Goal: Task Accomplishment & Management: Use online tool/utility

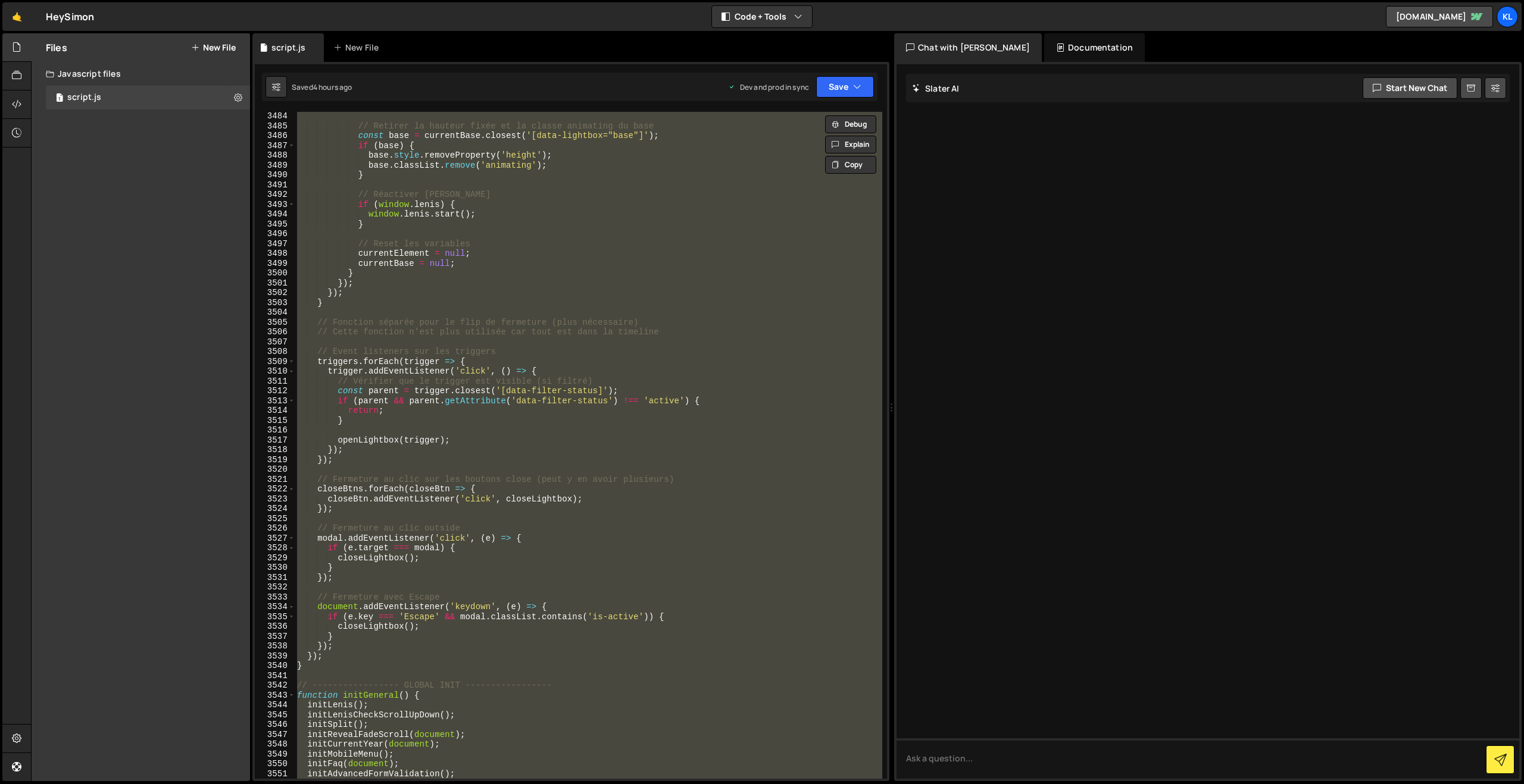
scroll to position [18830, 0]
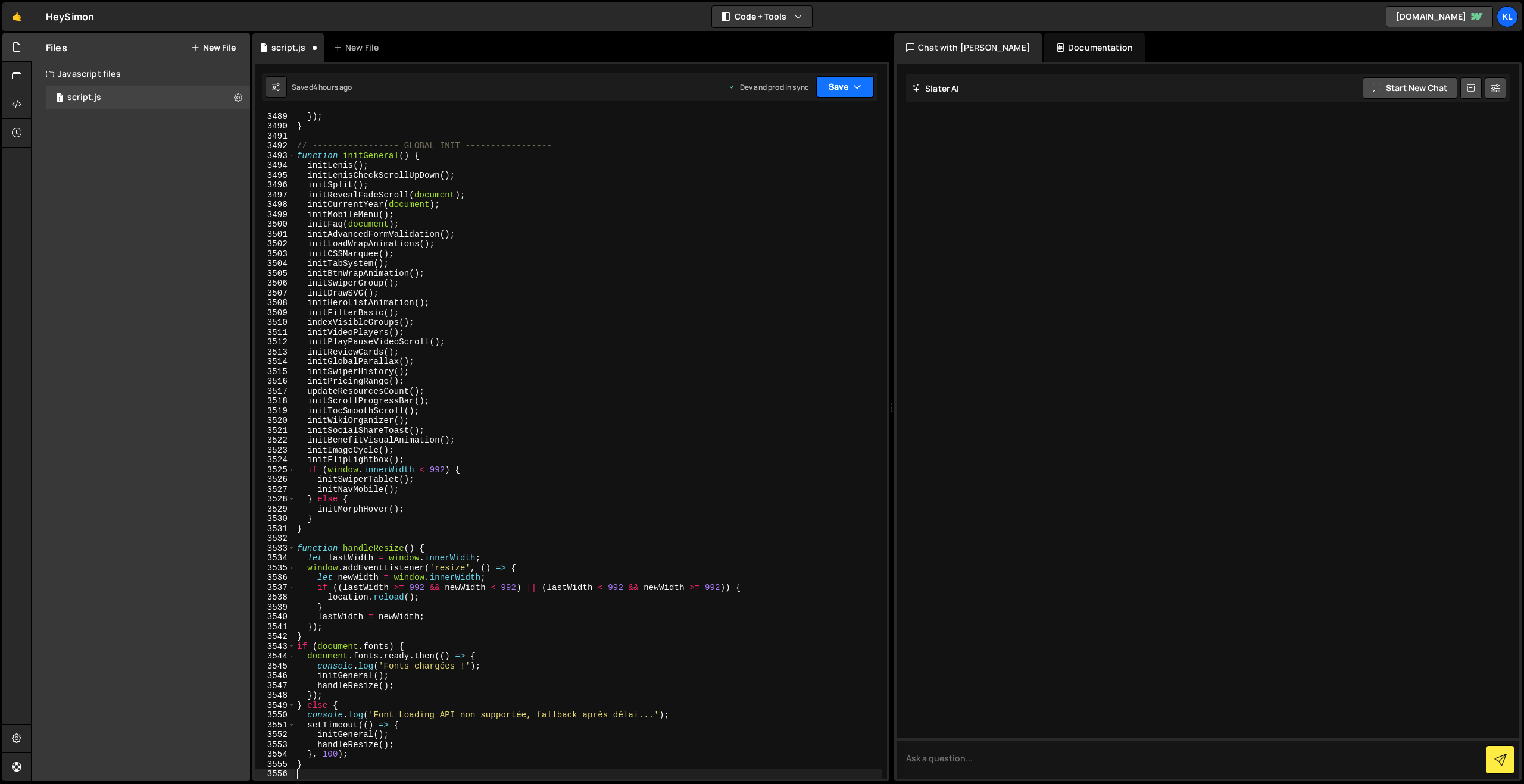
click at [832, 90] on button "Save" at bounding box center [844, 86] width 58 height 22
click at [801, 149] on div "Save to Production S" at bounding box center [804, 155] width 124 height 12
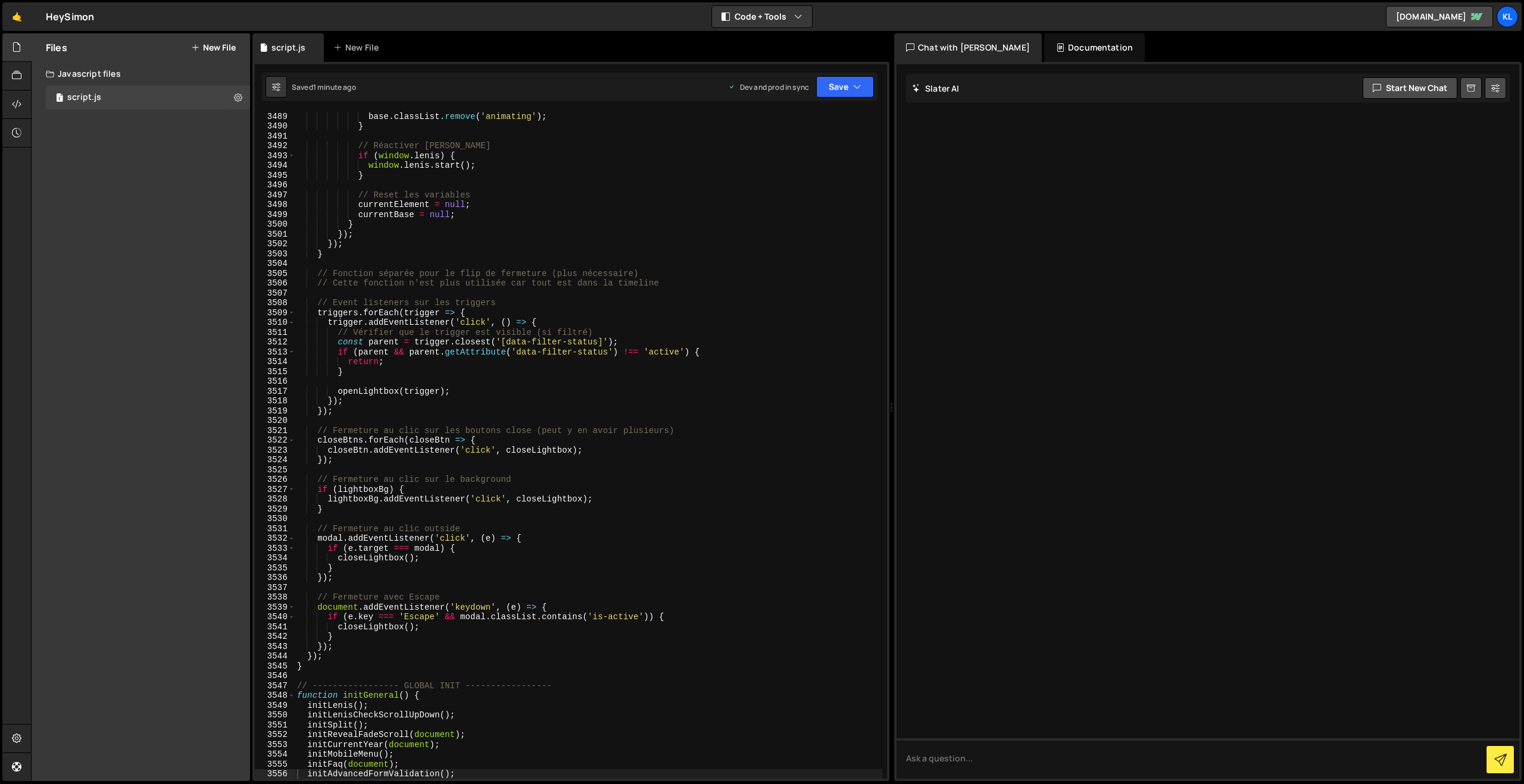
click at [473, 228] on div "base . classList . remove ( 'animating' ) ; } // Réactiver [PERSON_NAME] if ( w…" at bounding box center [588, 454] width 587 height 686
type textarea "}"
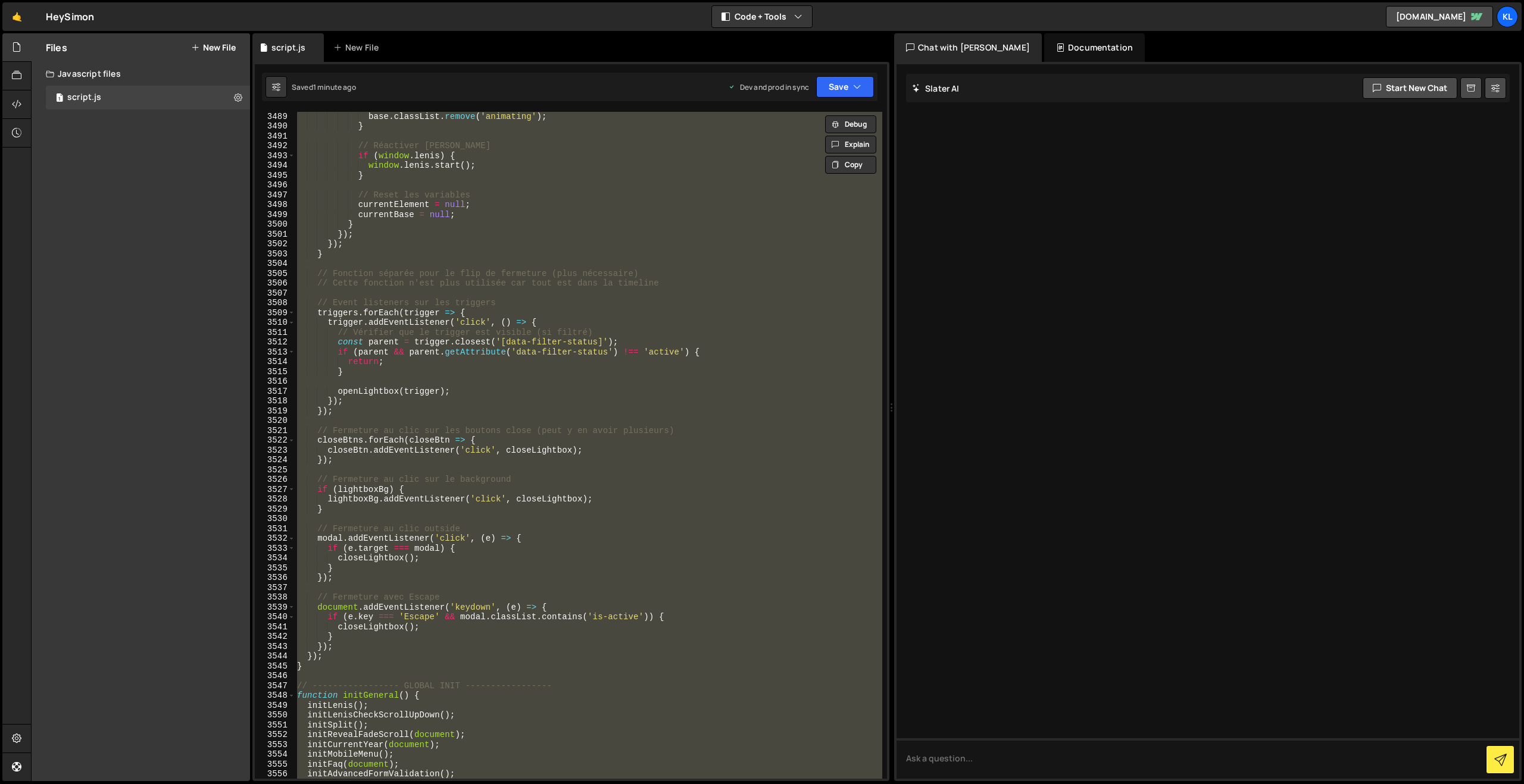
paste textarea
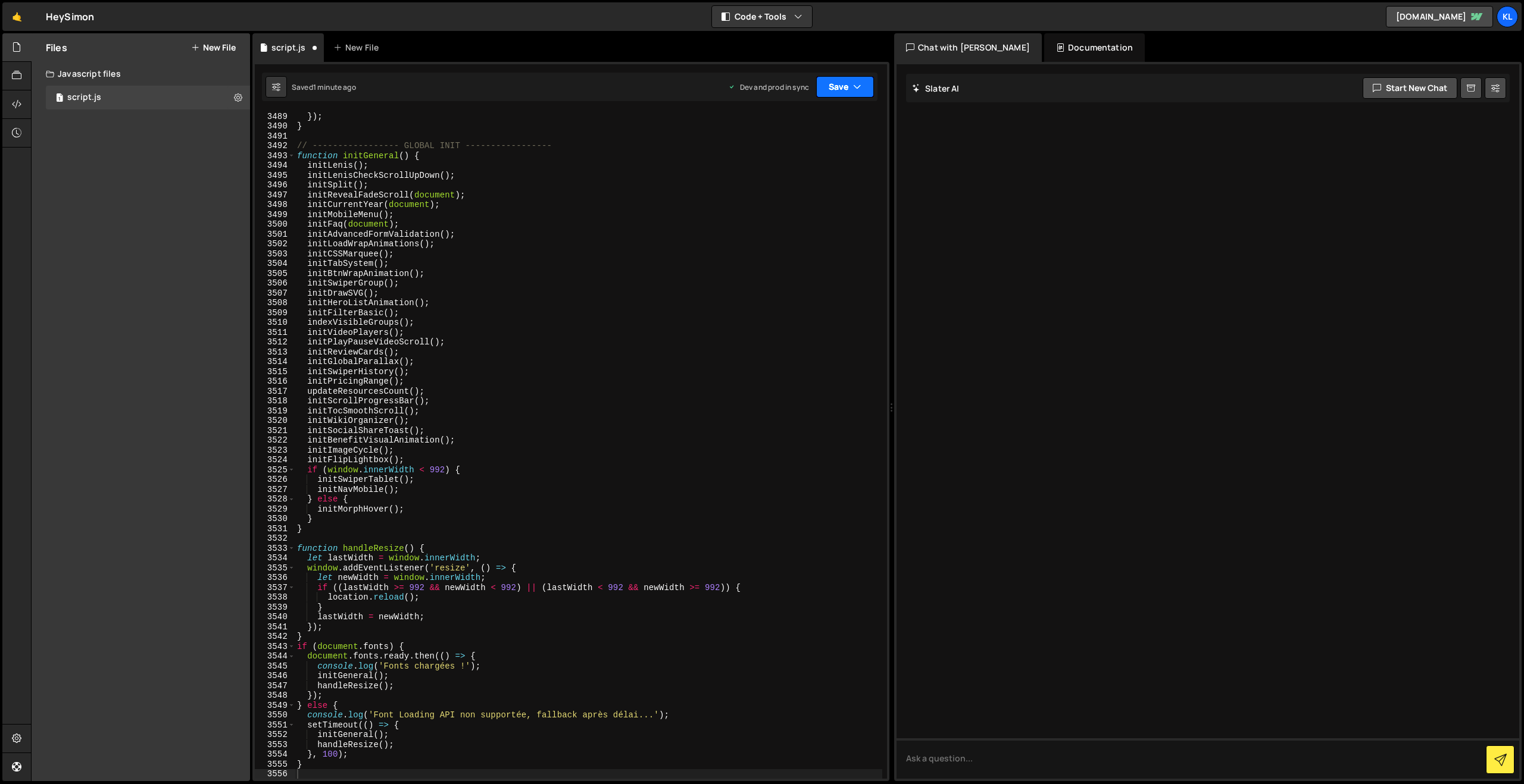
click at [841, 89] on button "Save" at bounding box center [844, 86] width 58 height 22
click at [787, 160] on div "Save to Production S" at bounding box center [804, 155] width 124 height 12
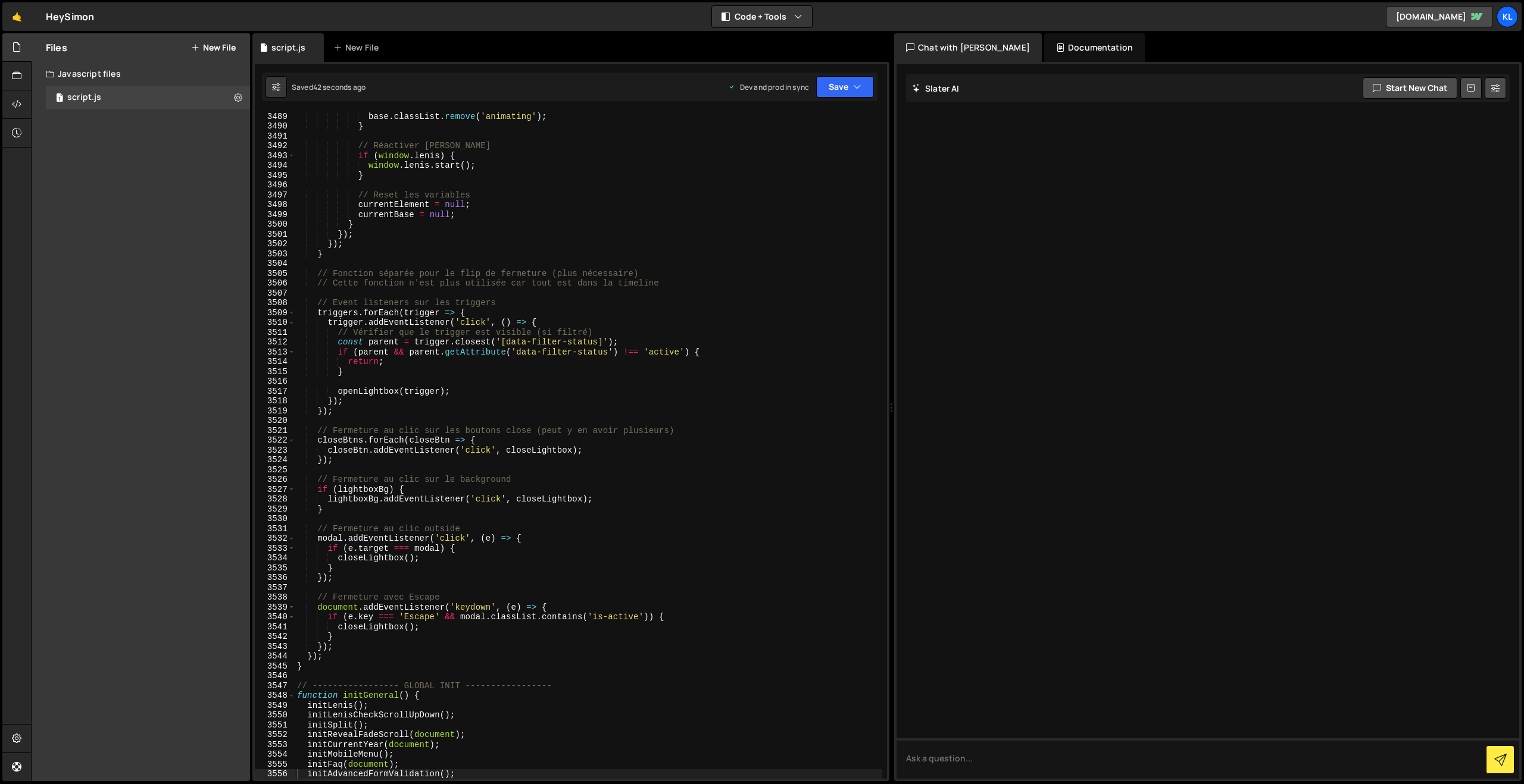
click at [693, 179] on div "base . classList . remove ( 'animating' ) ; } // Réactiver [PERSON_NAME] if ( w…" at bounding box center [588, 454] width 587 height 686
type textarea "}"
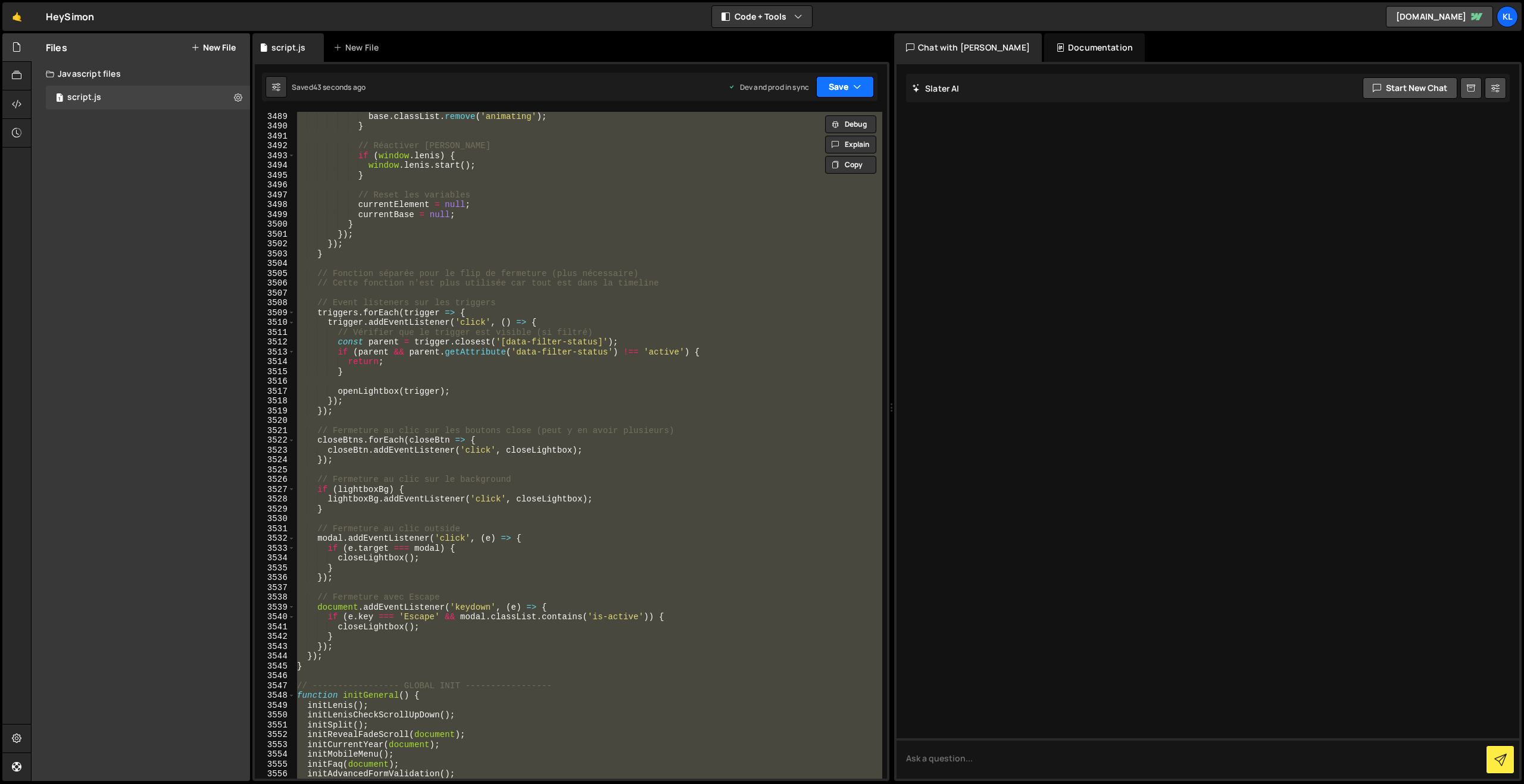
paste textarea
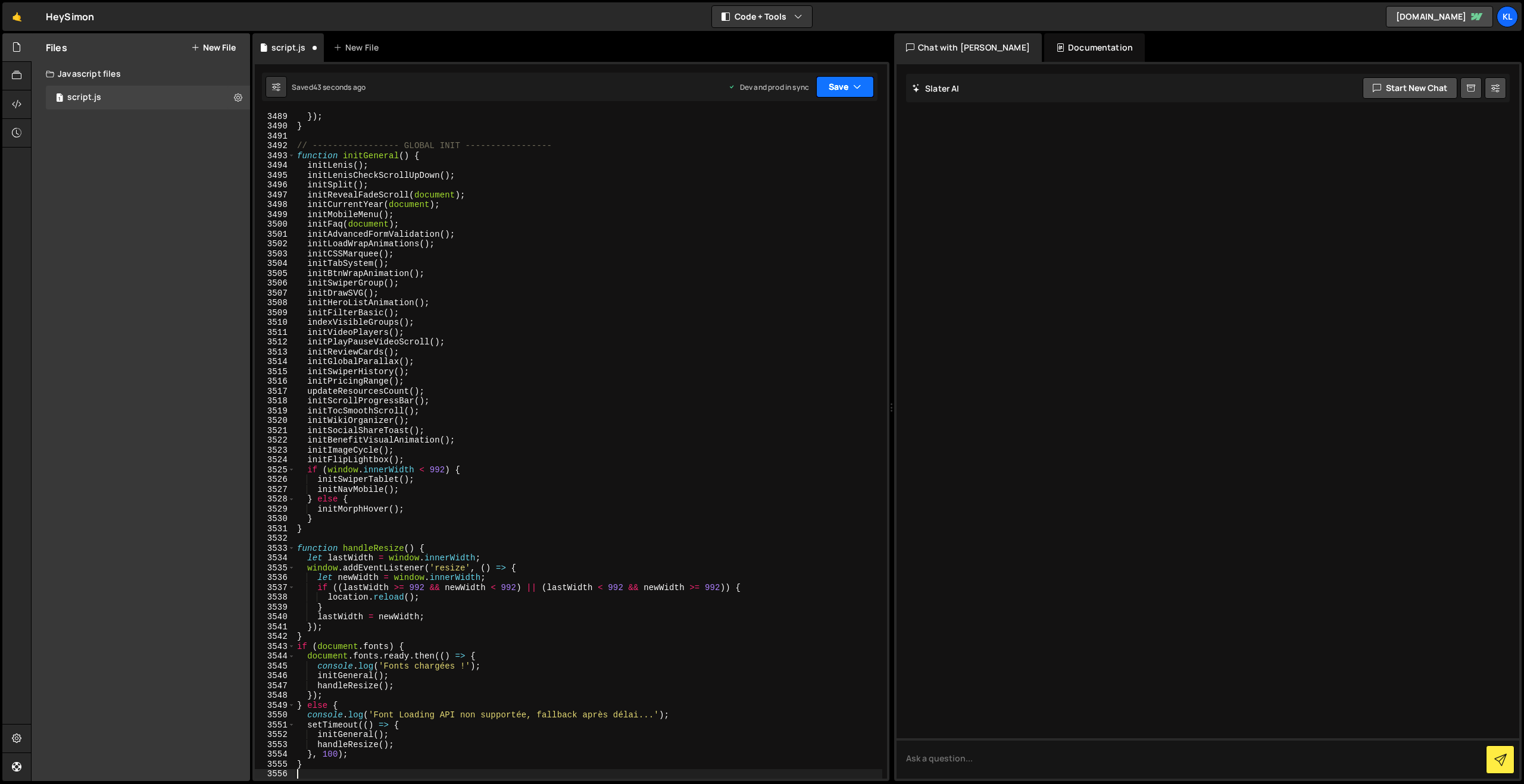
click at [848, 82] on button "Save" at bounding box center [844, 86] width 58 height 22
click at [794, 163] on div "42 seconds ago" at bounding box center [790, 167] width 53 height 10
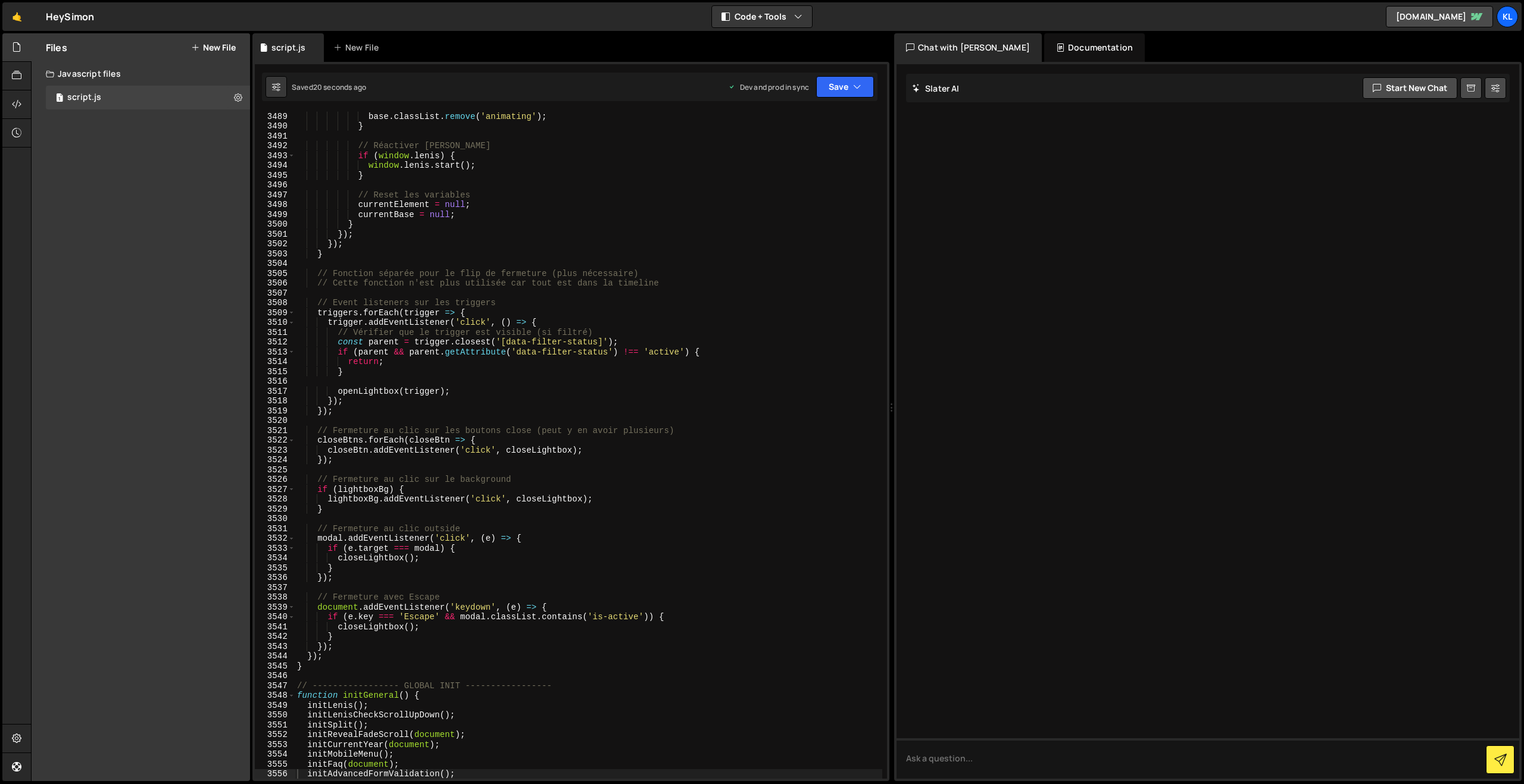
click at [498, 233] on div "base . classList . remove ( 'animating' ) ; } // Réactiver [PERSON_NAME] if ( w…" at bounding box center [588, 454] width 587 height 686
type textarea "}"
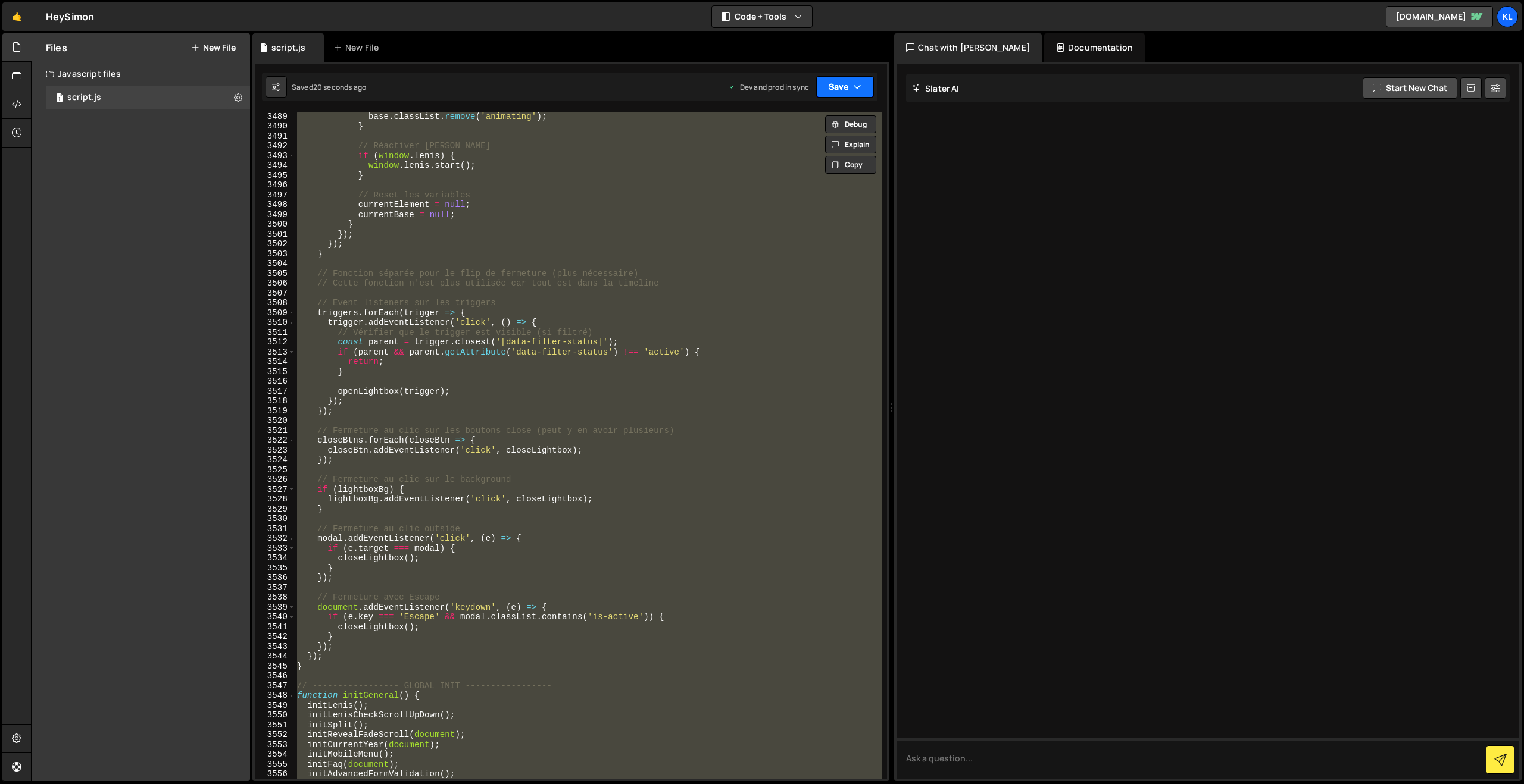
paste textarea
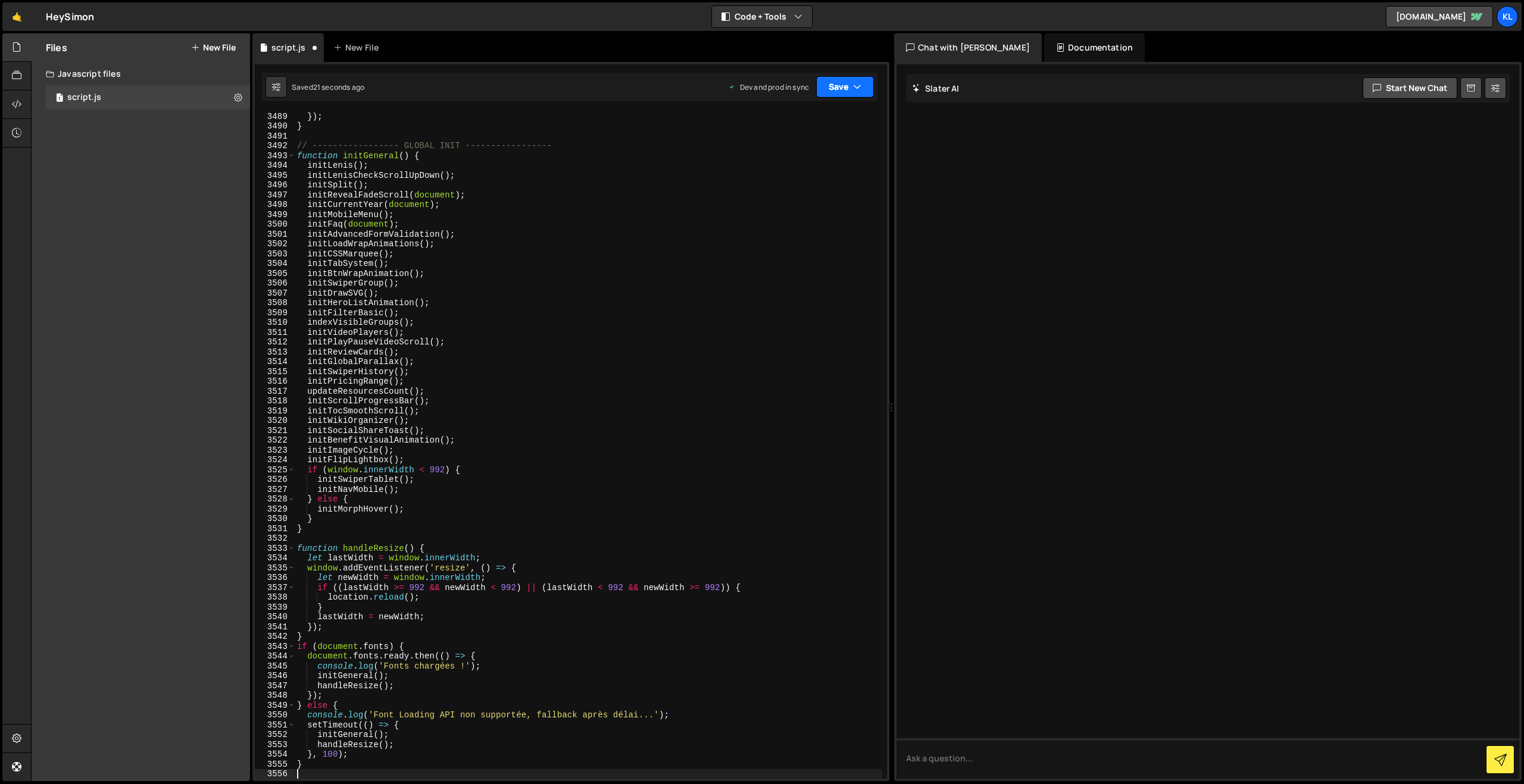
click at [835, 89] on button "Save" at bounding box center [844, 86] width 58 height 22
click at [775, 162] on div "Saved 17 seconds ago" at bounding box center [804, 167] width 124 height 14
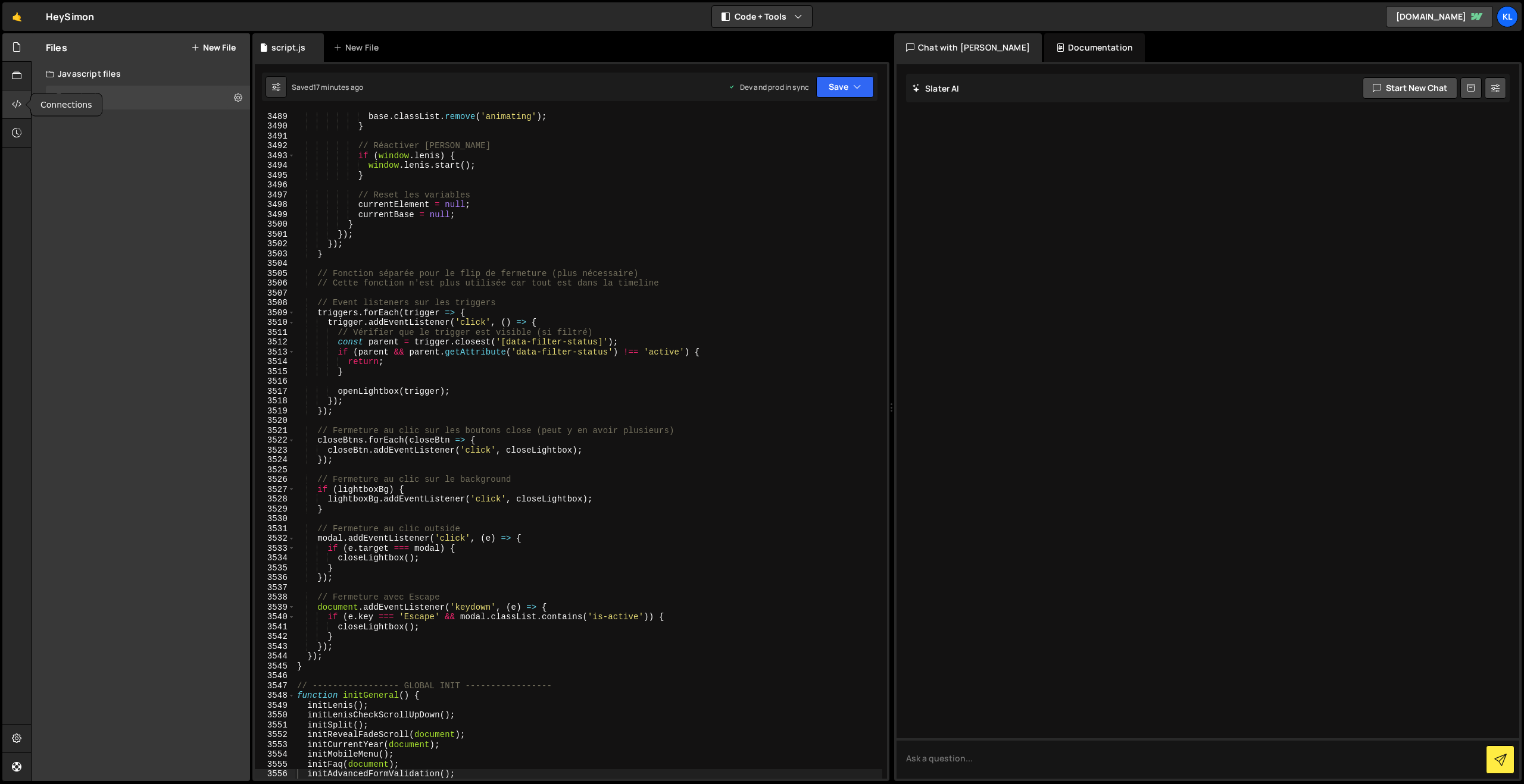
click at [15, 104] on icon at bounding box center [17, 104] width 9 height 13
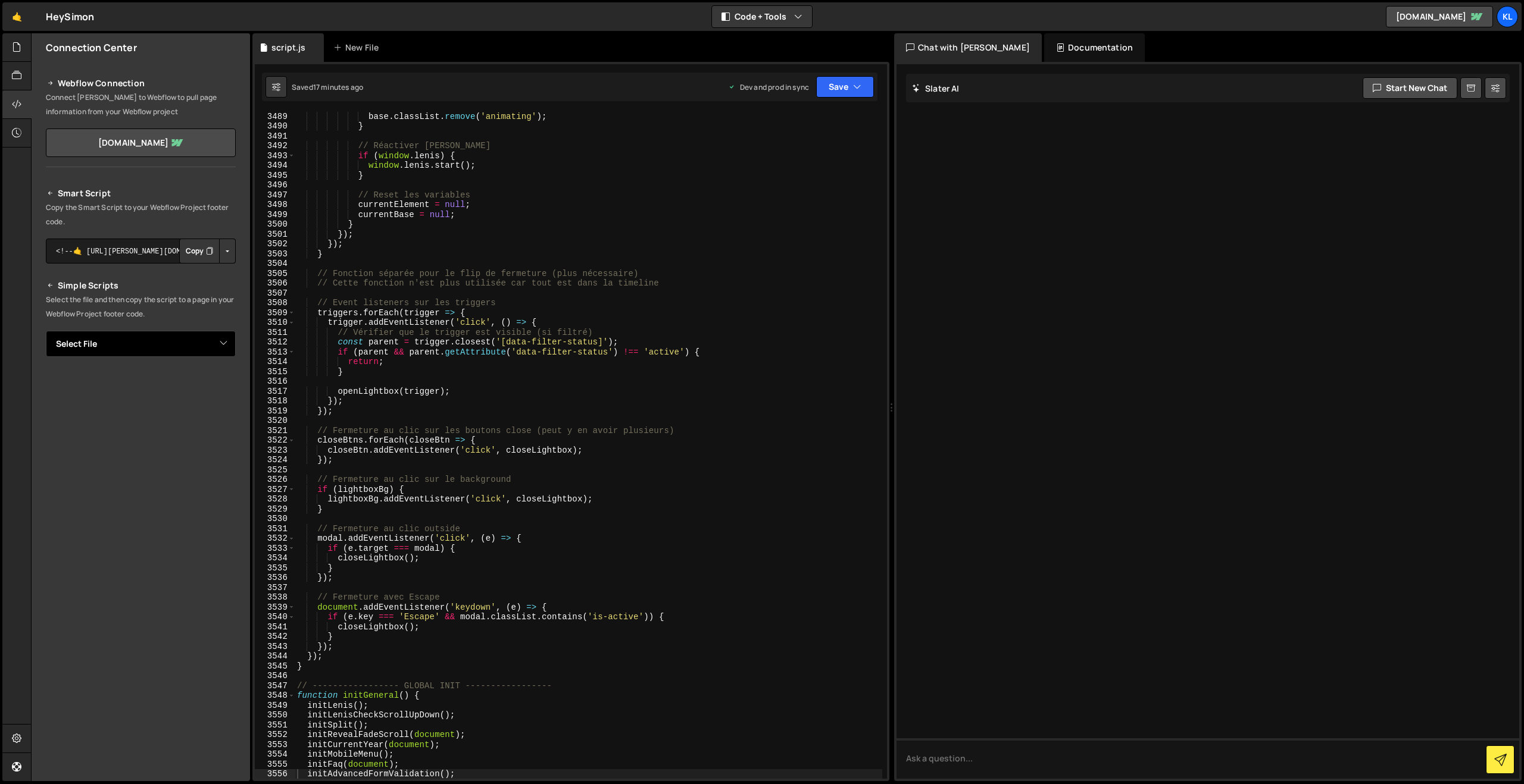
click at [218, 345] on select "Select File script.js" at bounding box center [140, 344] width 190 height 27
select select "43150"
click at [46, 331] on select "Select File script.js" at bounding box center [140, 344] width 190 height 27
click at [193, 380] on button "Copy" at bounding box center [199, 384] width 41 height 25
click at [421, 448] on div "base . classList . remove ( 'animating' ) ; } // Réactiver [PERSON_NAME] if ( w…" at bounding box center [588, 454] width 587 height 686
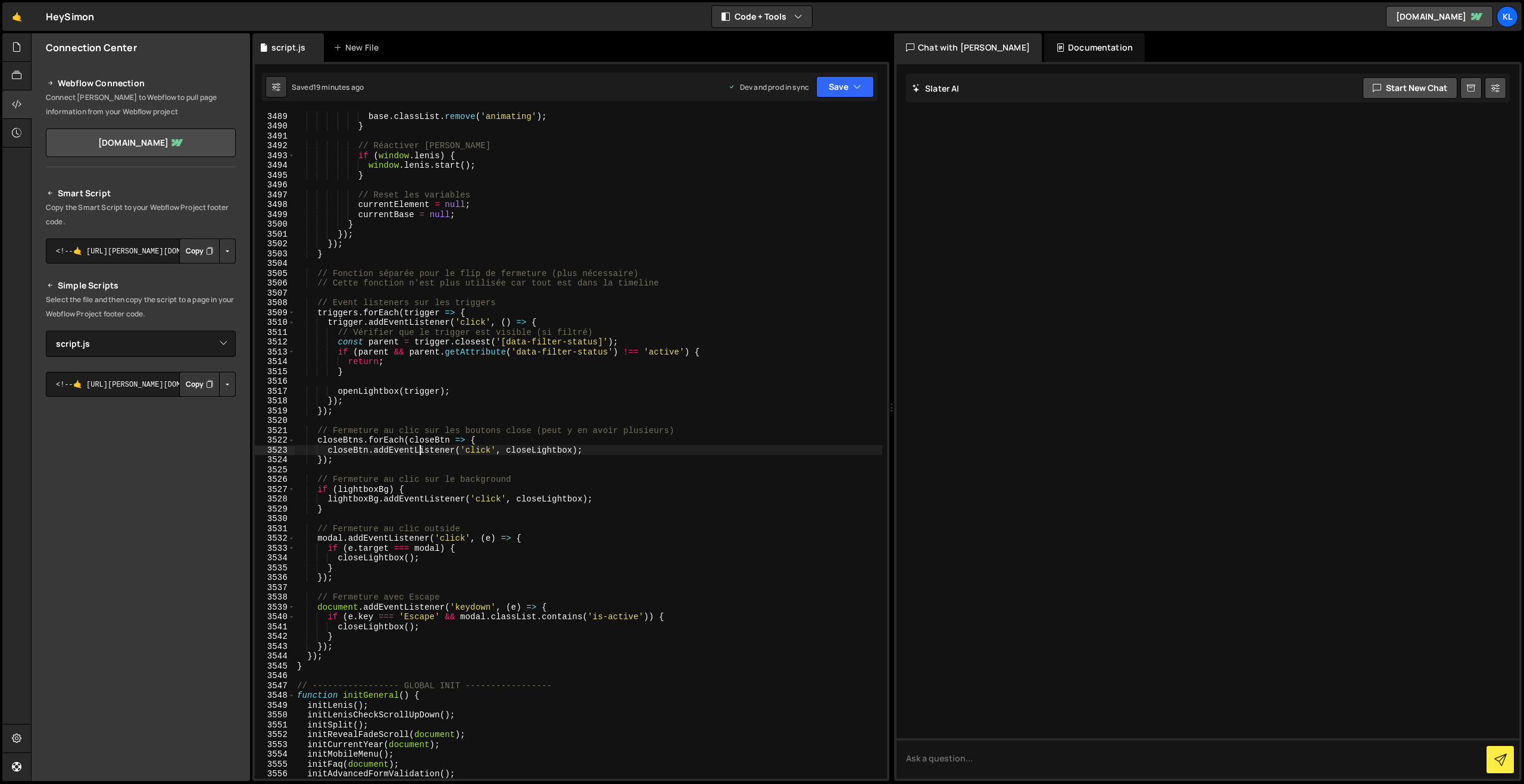
type textarea "}"
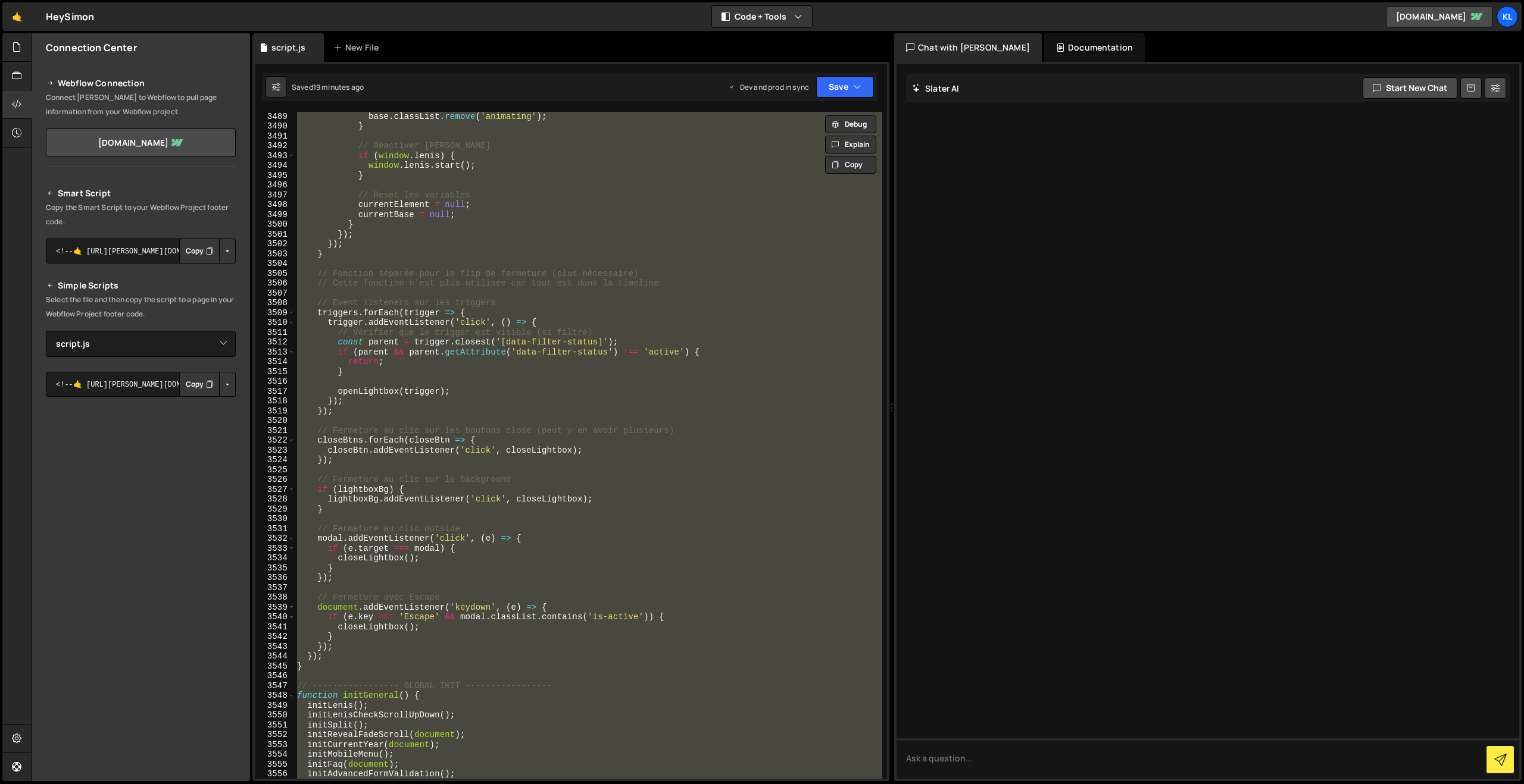
paste textarea
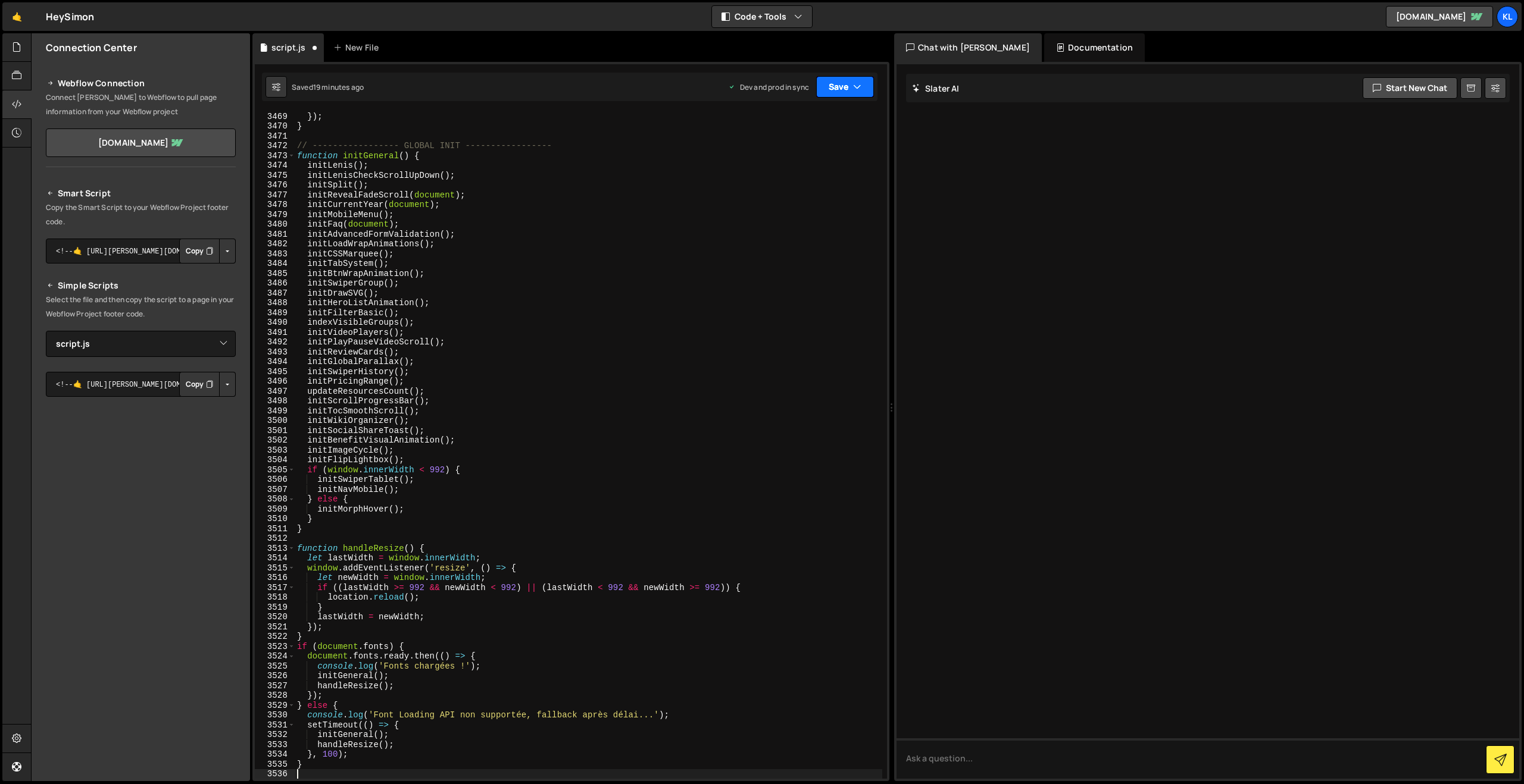
click at [827, 82] on button "Save" at bounding box center [844, 86] width 58 height 22
click at [780, 169] on div "19 minutes ago" at bounding box center [788, 167] width 49 height 10
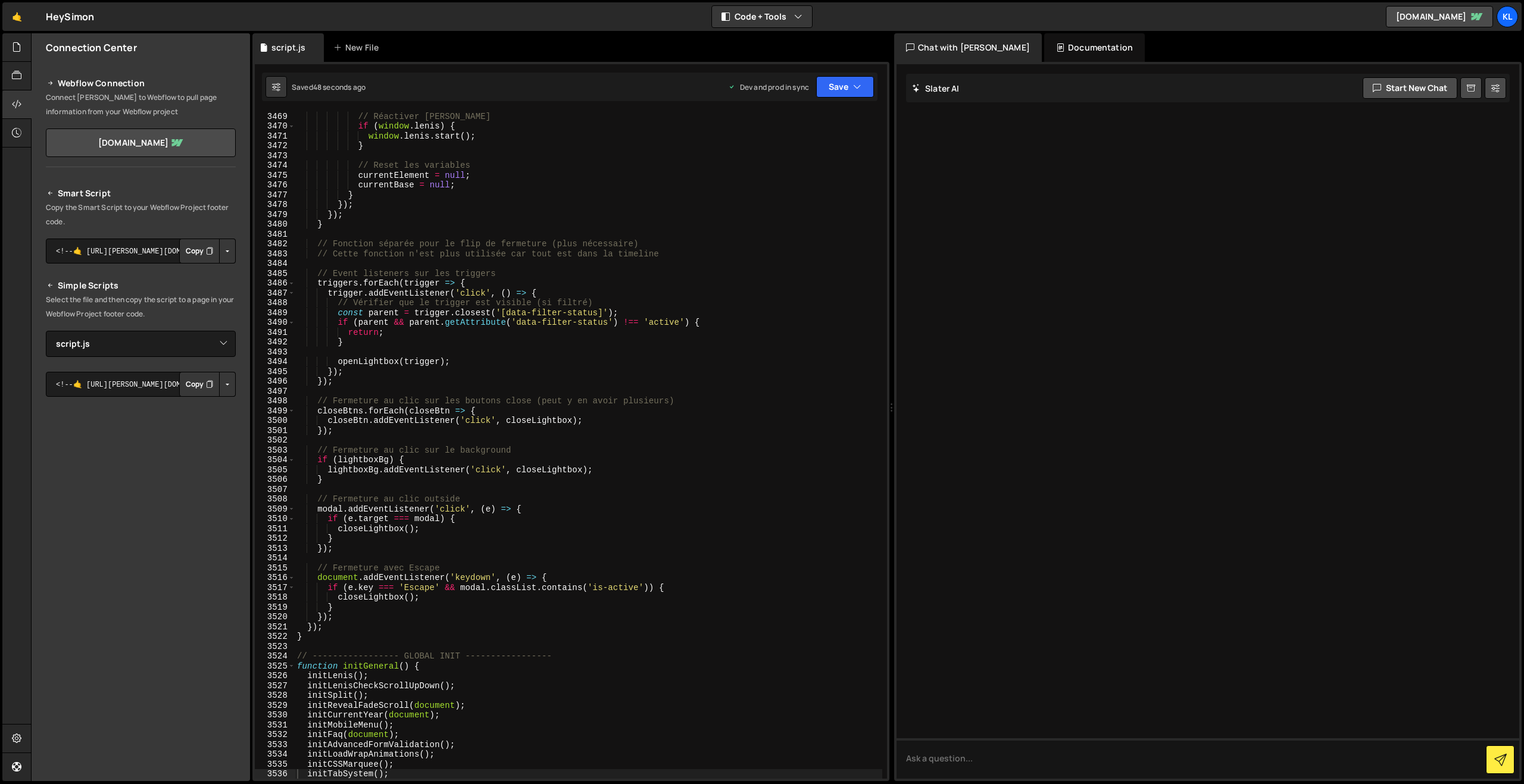
click at [637, 338] on div "// Réactiver [PERSON_NAME] if ( window . [PERSON_NAME] ) { window . [PERSON_NAM…" at bounding box center [588, 454] width 587 height 686
type textarea "}"
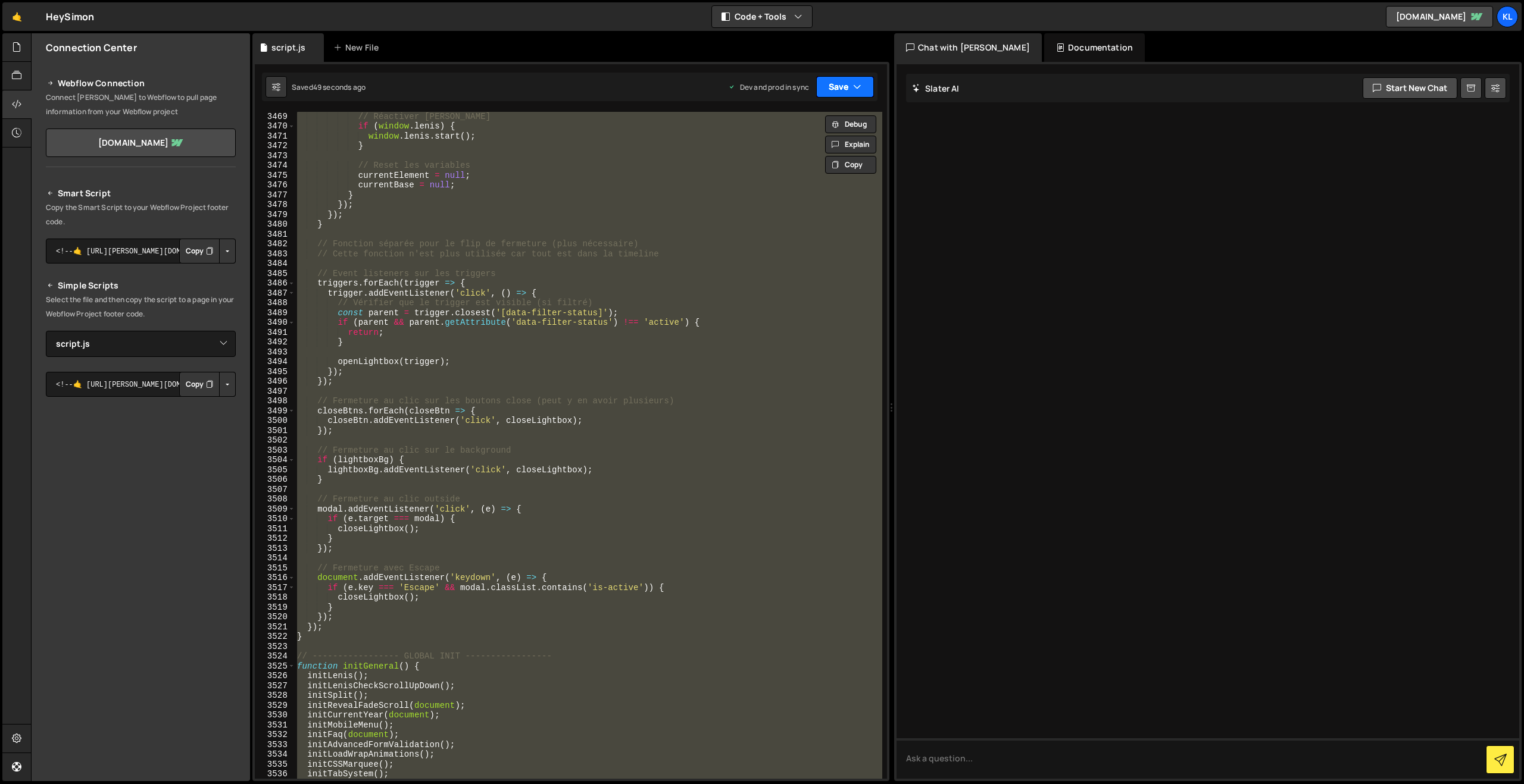
paste textarea
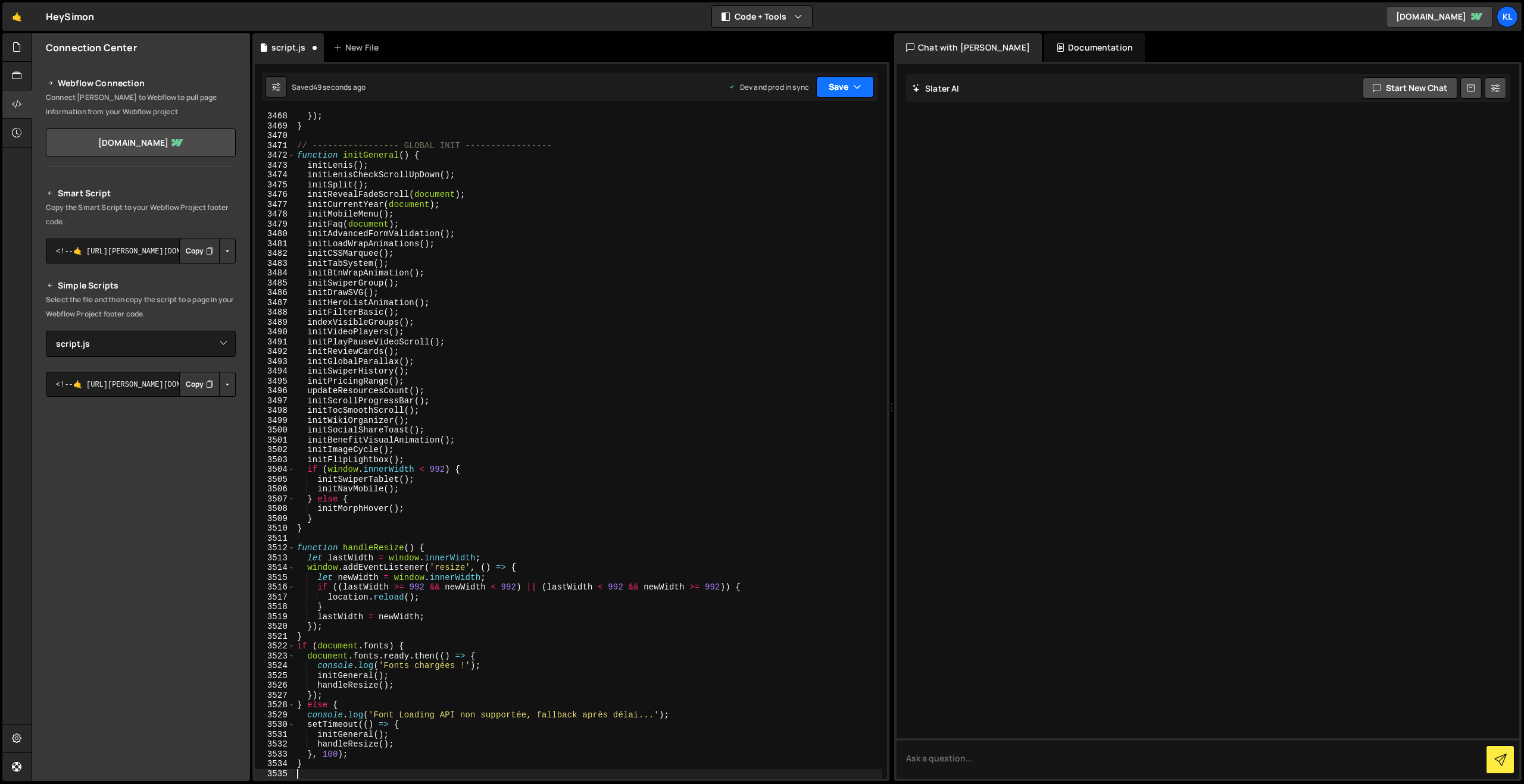
click at [844, 87] on button "Save" at bounding box center [844, 86] width 58 height 22
click at [795, 155] on div "Save to Production S" at bounding box center [804, 155] width 124 height 12
